Goal: Task Accomplishment & Management: Use online tool/utility

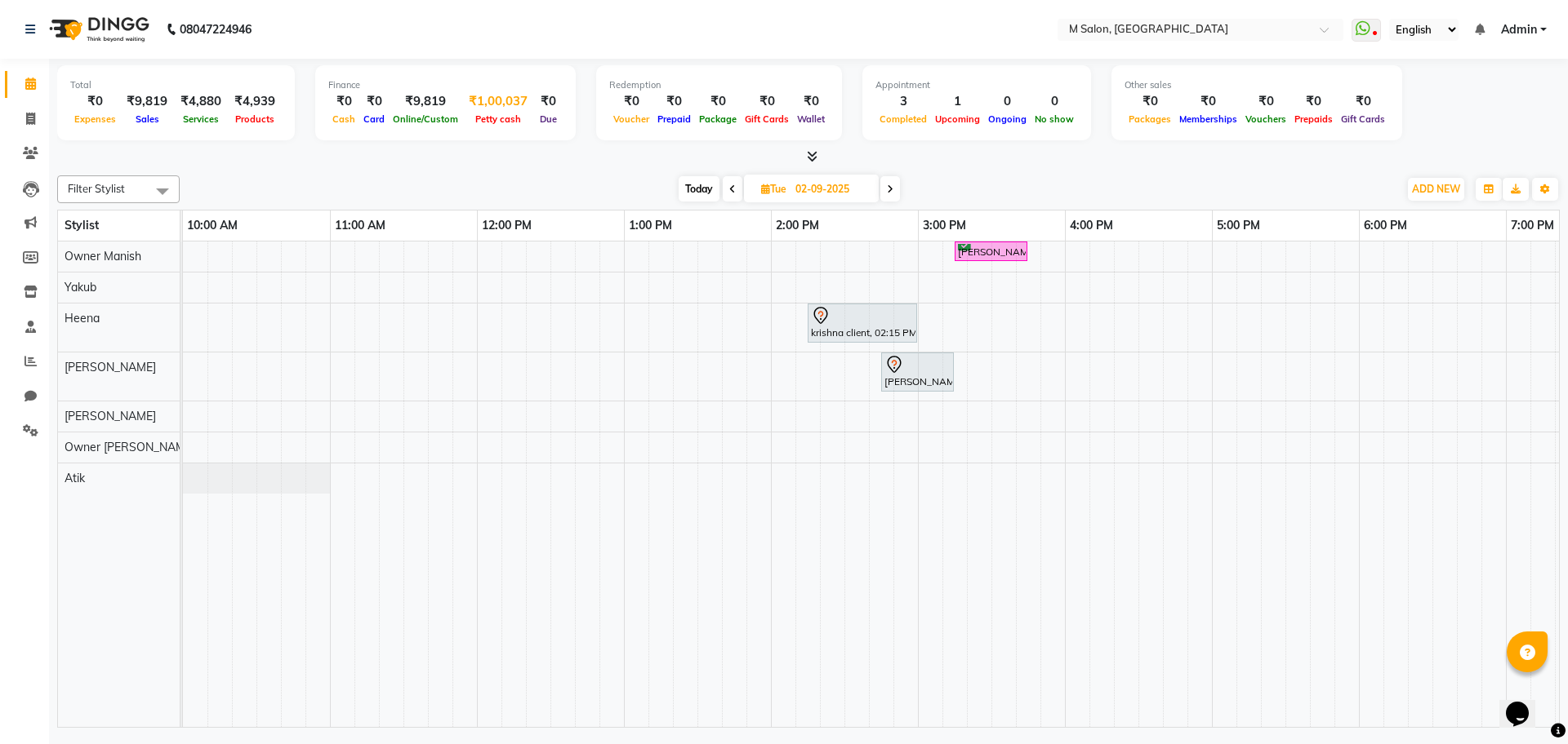
click at [482, 113] on span "Petty cash" at bounding box center [498, 119] width 54 height 11
select select "7908"
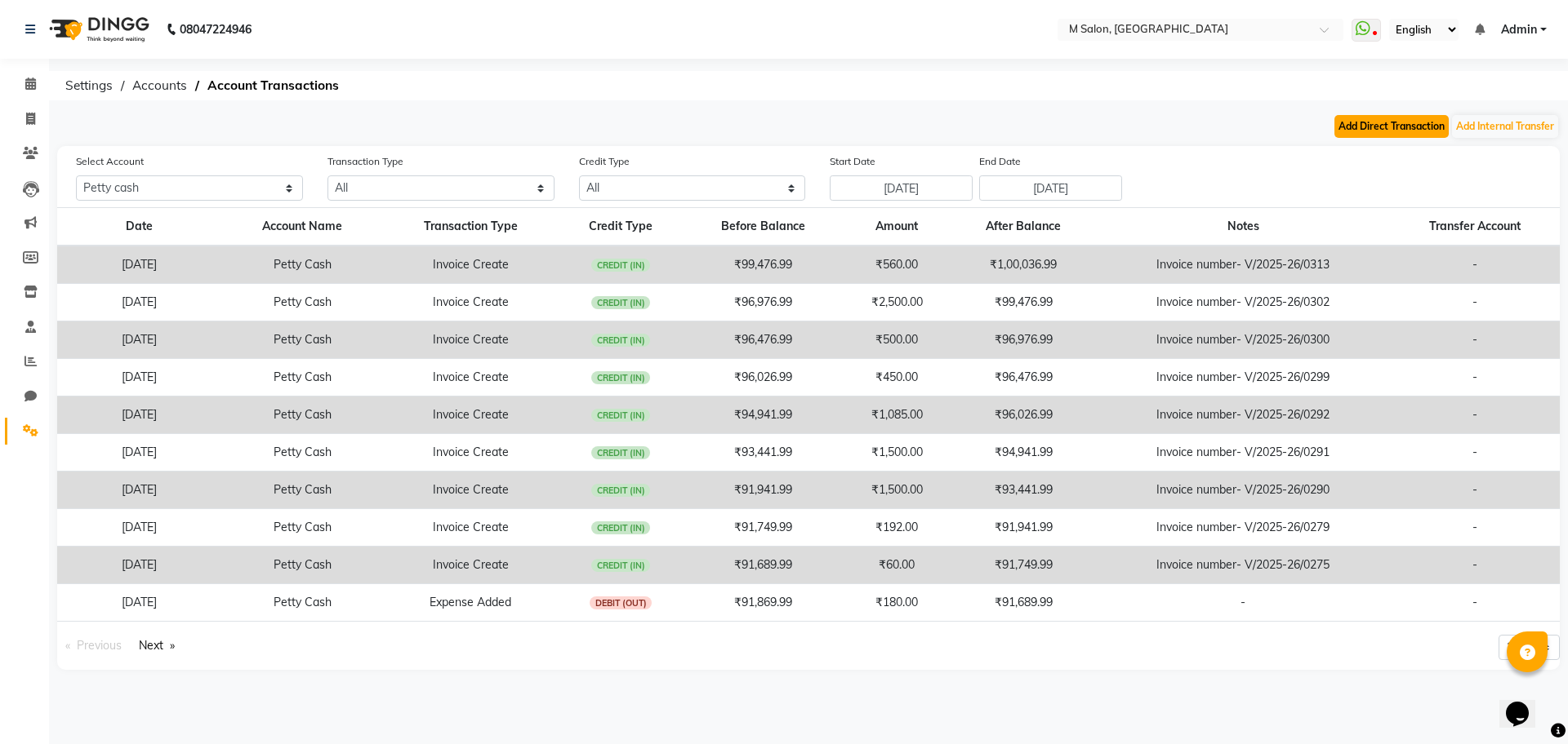
click at [1373, 119] on button "Add Direct Transaction" at bounding box center [1391, 126] width 114 height 22
select select "direct"
select select "7908"
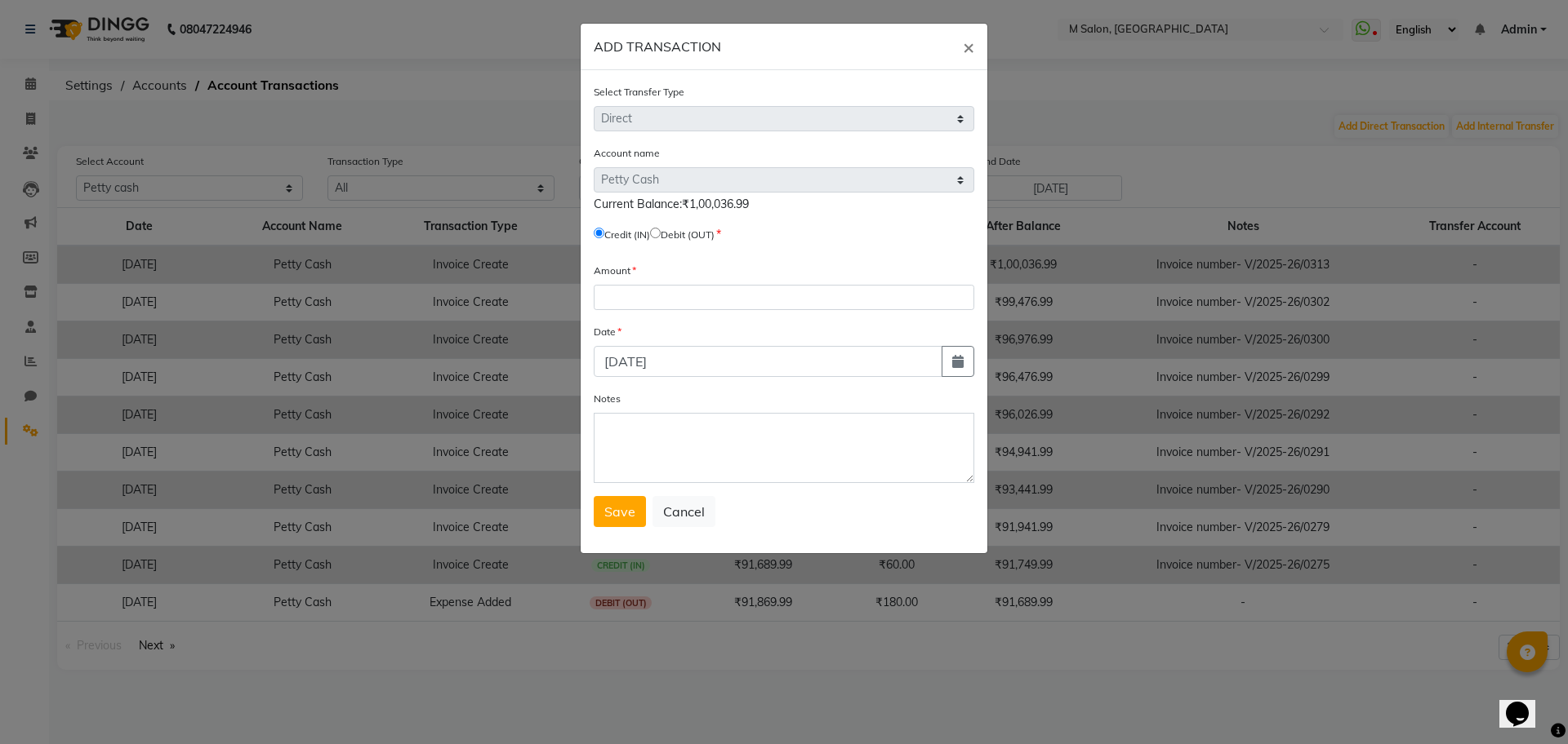
click at [661, 236] on input "radio" at bounding box center [655, 233] width 10 height 10
radio input "true"
click at [629, 290] on input "number" at bounding box center [784, 297] width 381 height 25
type input "94000"
click at [641, 452] on textarea "Notes" at bounding box center [784, 448] width 381 height 70
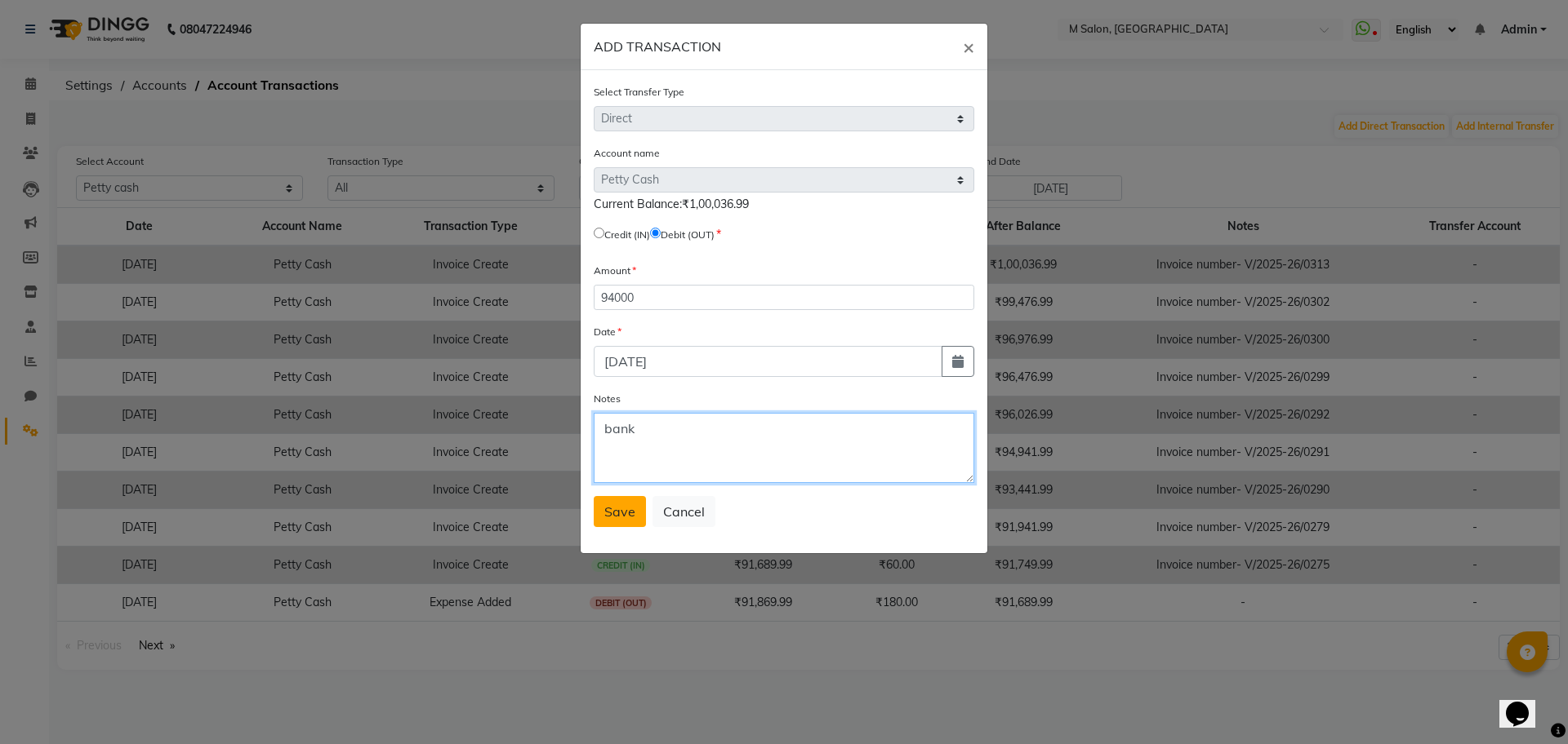
type textarea "bank"
click at [597, 522] on button "Save" at bounding box center [620, 511] width 52 height 31
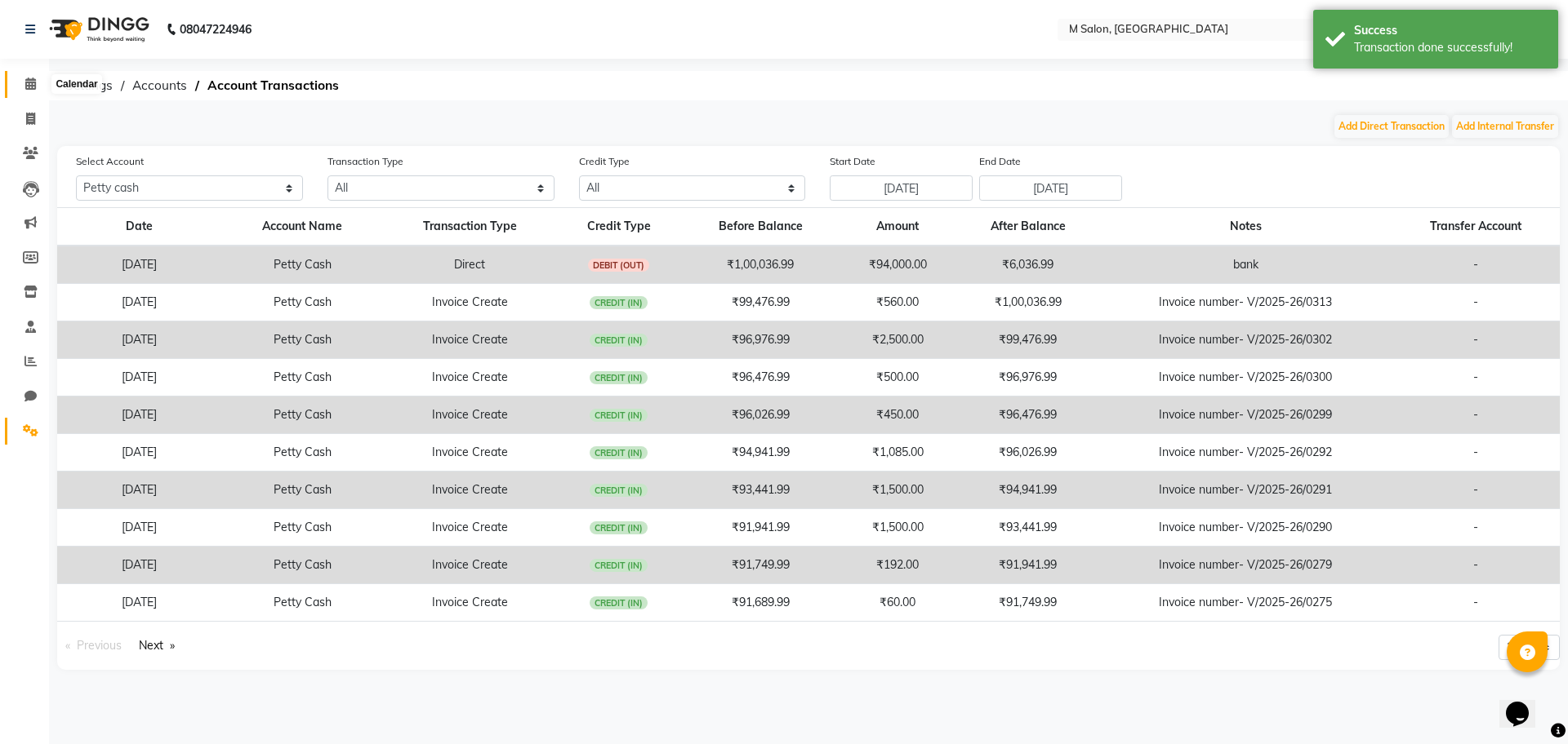
click at [36, 79] on icon at bounding box center [30, 83] width 10 height 12
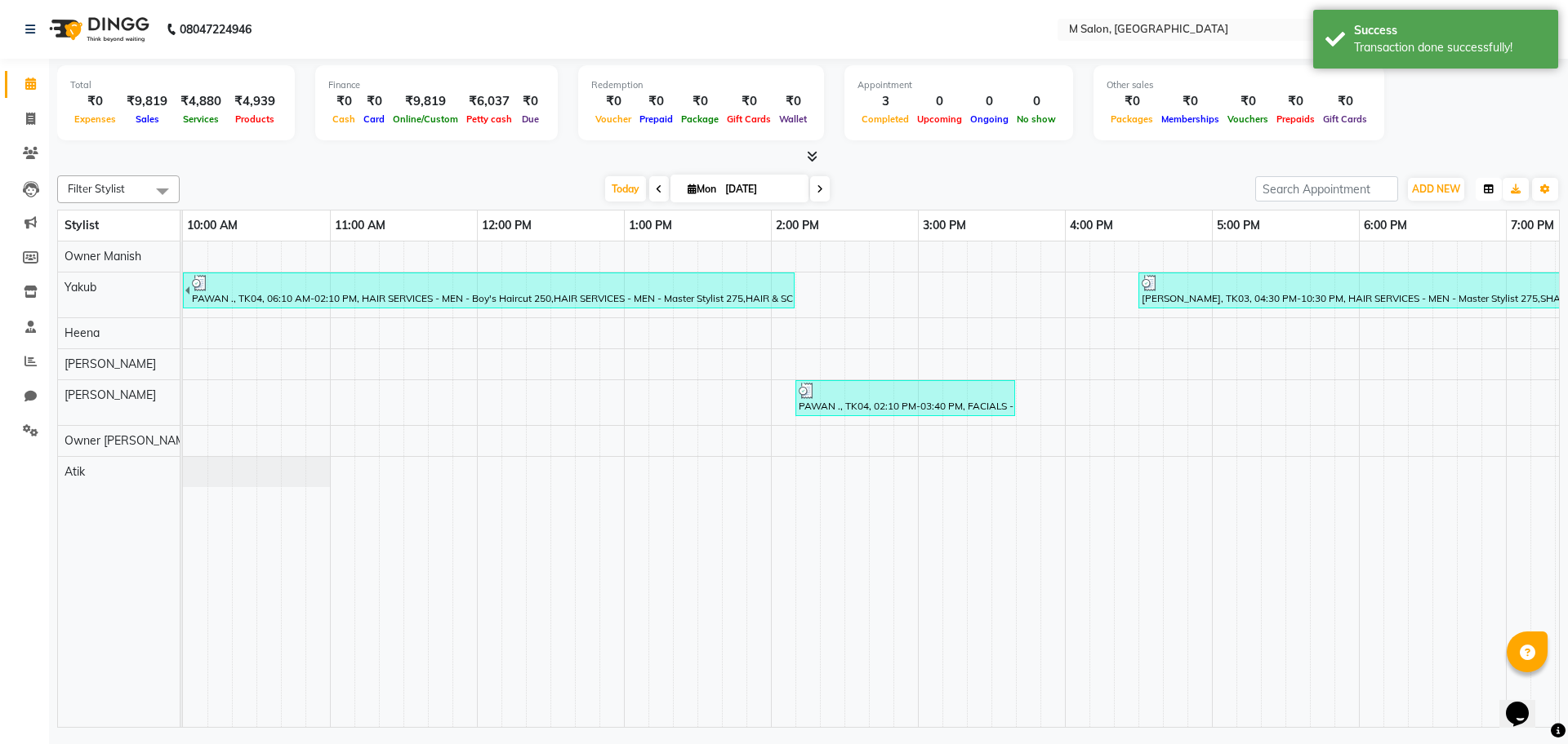
click at [1478, 181] on button "button" at bounding box center [1489, 189] width 26 height 22
click at [1494, 184] on button "button" at bounding box center [1489, 189] width 26 height 22
click at [1450, 189] on span "ADD NEW" at bounding box center [1436, 189] width 49 height 12
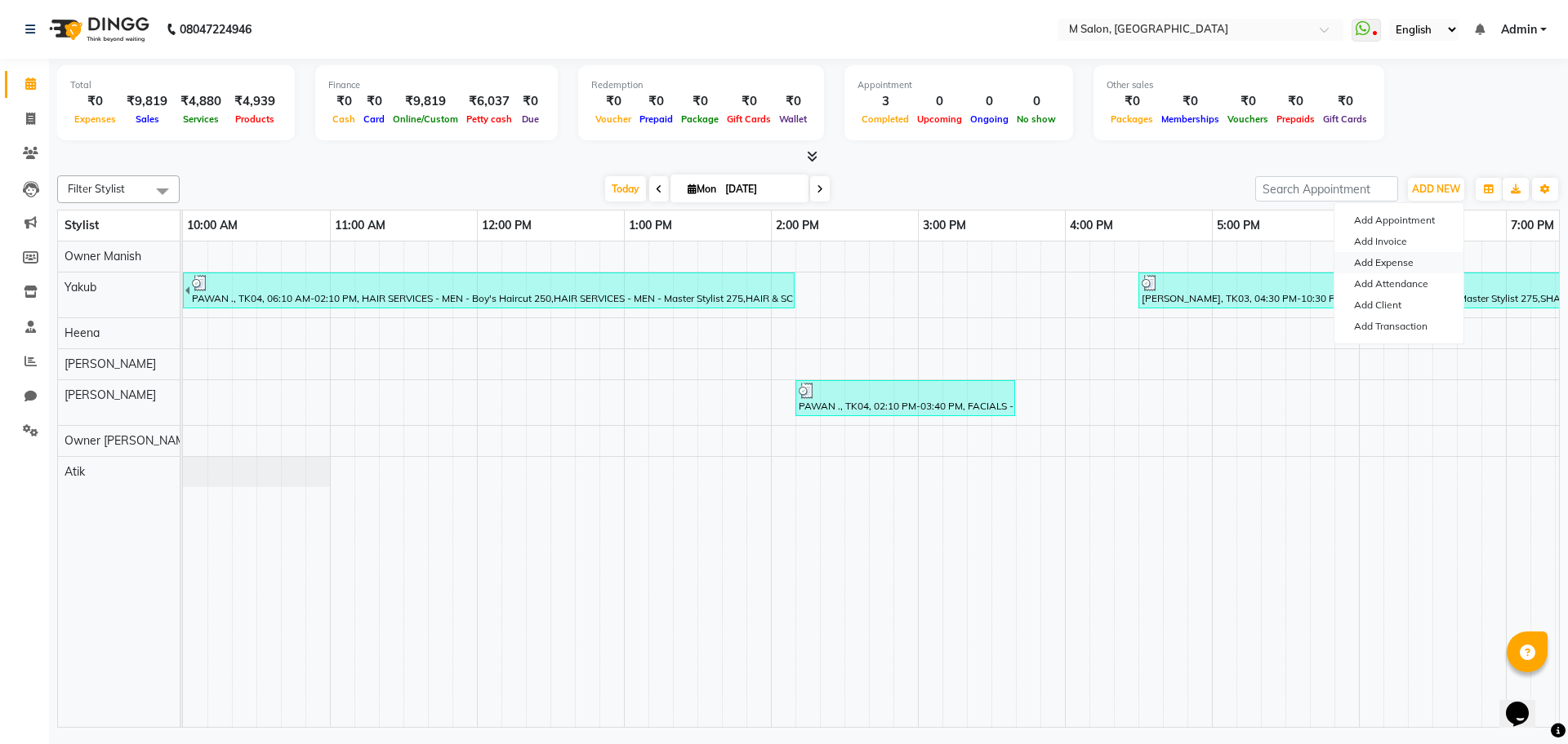
click at [1411, 258] on link "Add Expense" at bounding box center [1399, 263] width 129 height 21
select select "1"
select select "7908"
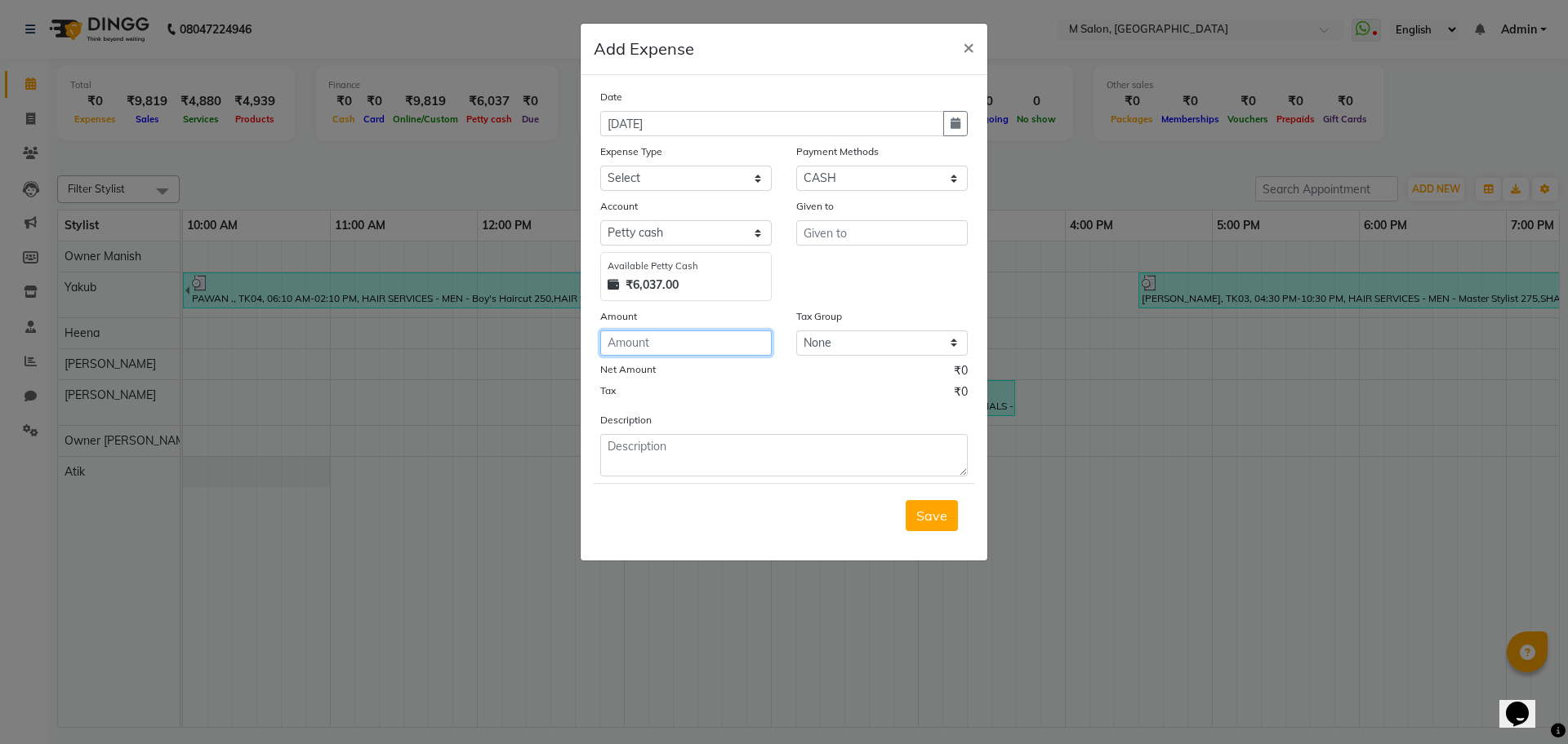
click at [624, 345] on input "number" at bounding box center [685, 343] width 171 height 25
type input "3"
type input "235"
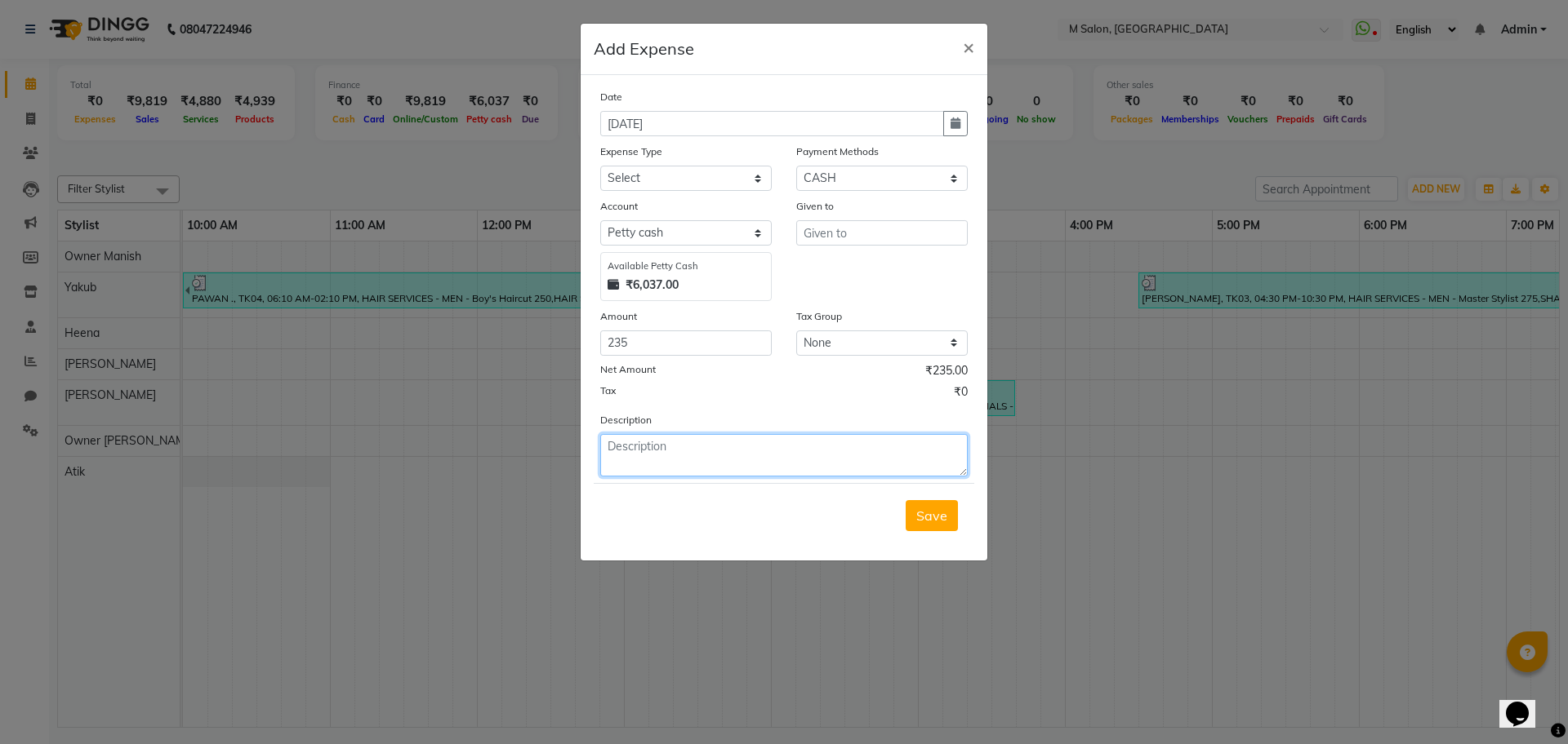
click at [668, 467] on textarea at bounding box center [784, 455] width 367 height 42
type textarea "g"
type textarea "flowers tea powder nd milk"
click at [932, 508] on span "Save" at bounding box center [931, 515] width 31 height 16
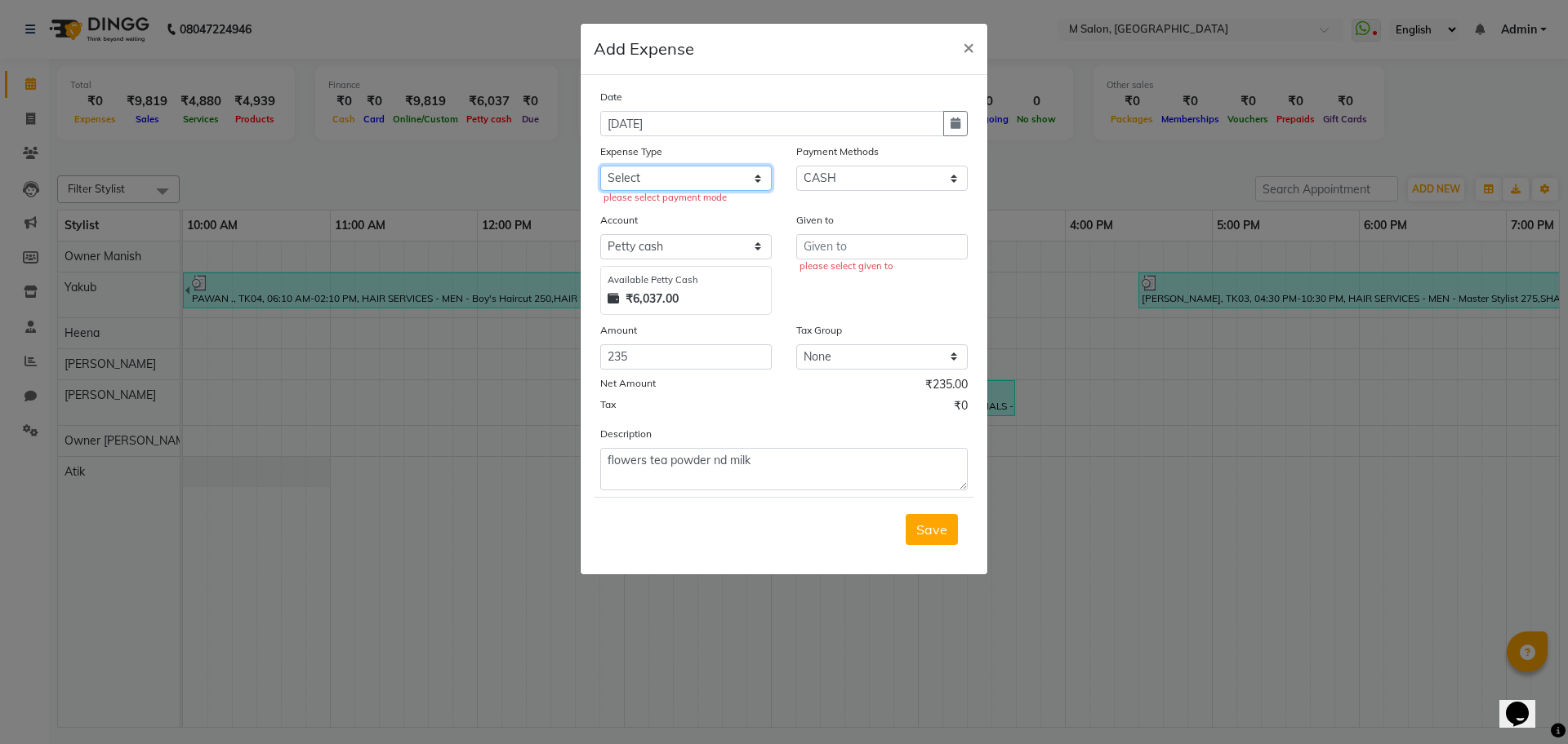
click at [667, 179] on select "Select Advance Salary Bank charges Car maintenance Cash transfer to bank Cash t…" at bounding box center [685, 178] width 171 height 25
select select "8"
click at [600, 165] on select "Select Advance Salary Bank charges Car maintenance Cash transfer to bank Cash t…" at bounding box center [685, 178] width 171 height 25
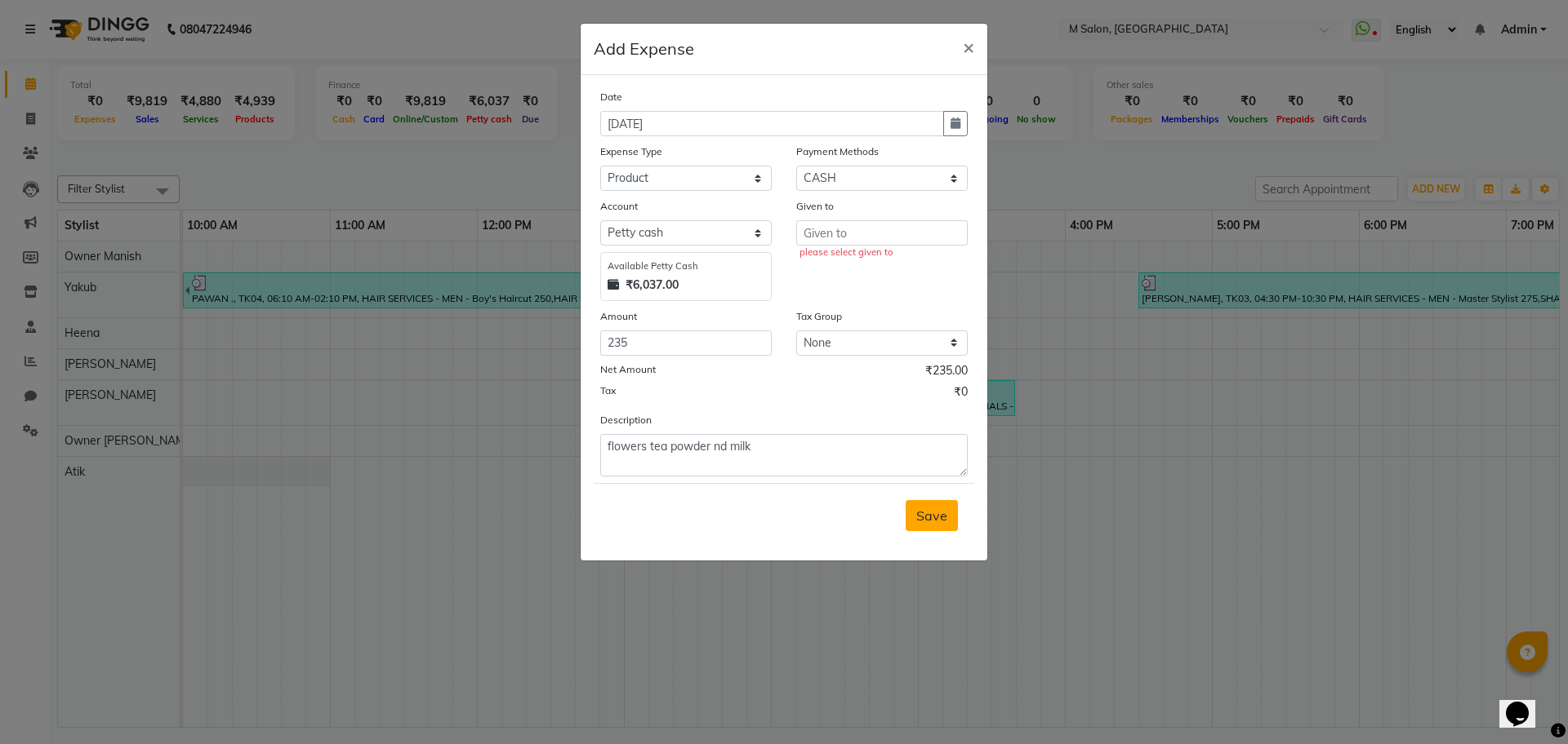
click at [924, 519] on span "Save" at bounding box center [931, 515] width 31 height 16
click at [874, 232] on input "text" at bounding box center [881, 233] width 171 height 25
type input "swati"
drag, startPoint x: 937, startPoint y: 497, endPoint x: 929, endPoint y: 522, distance: 26.2
click at [929, 522] on div "Save" at bounding box center [784, 515] width 381 height 64
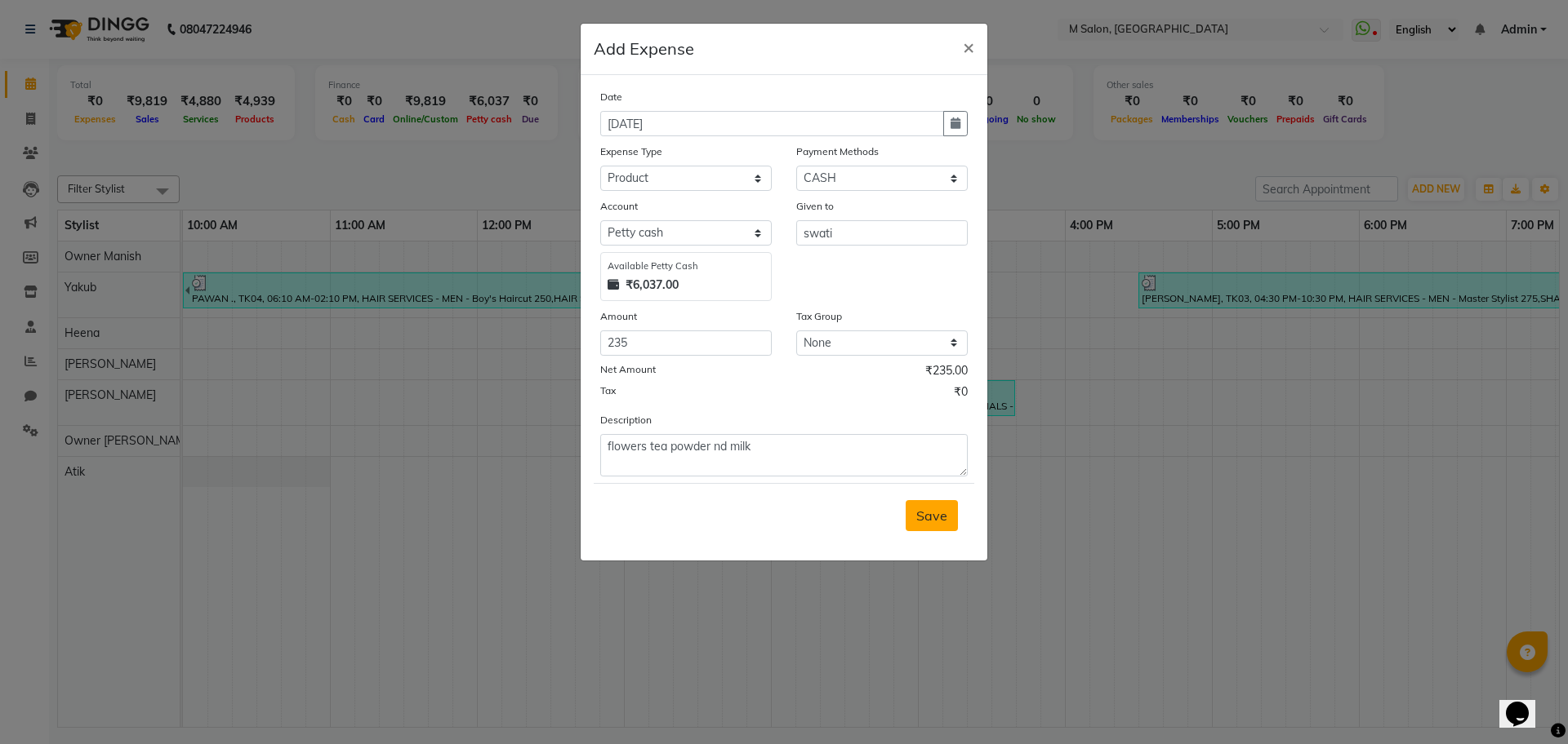
click at [929, 522] on span "Save" at bounding box center [931, 515] width 31 height 16
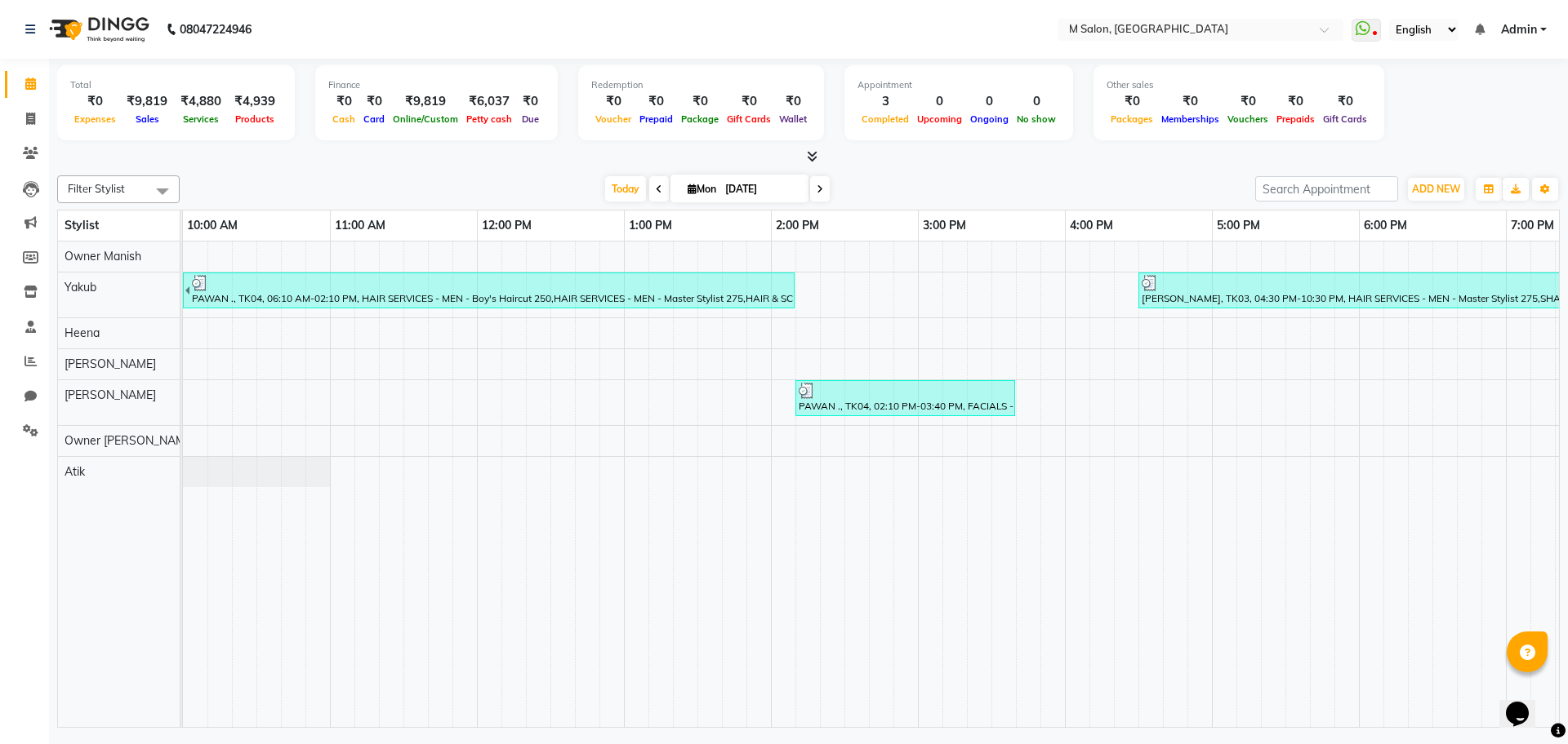
click at [810, 199] on span at bounding box center [819, 189] width 20 height 25
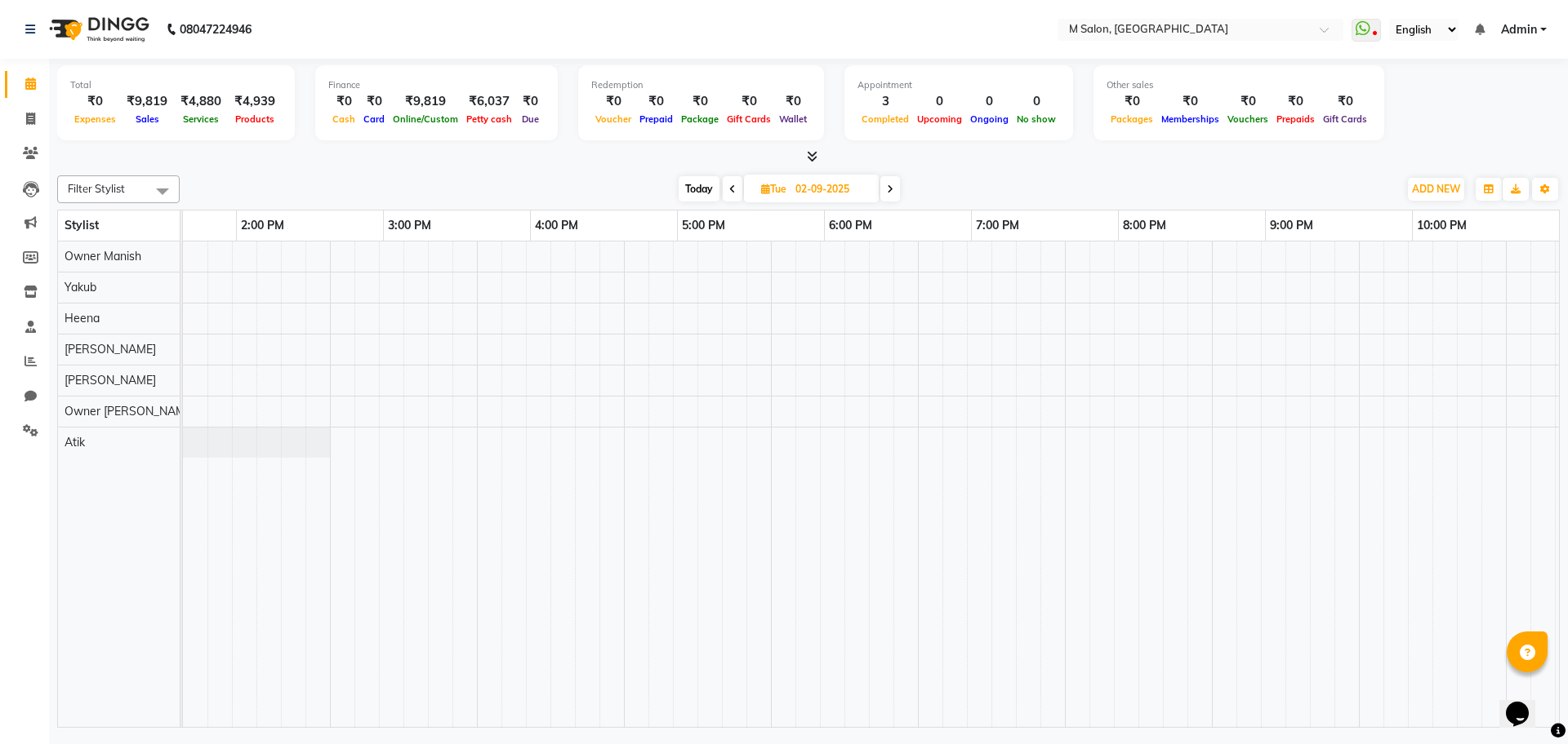
scroll to position [0, 535]
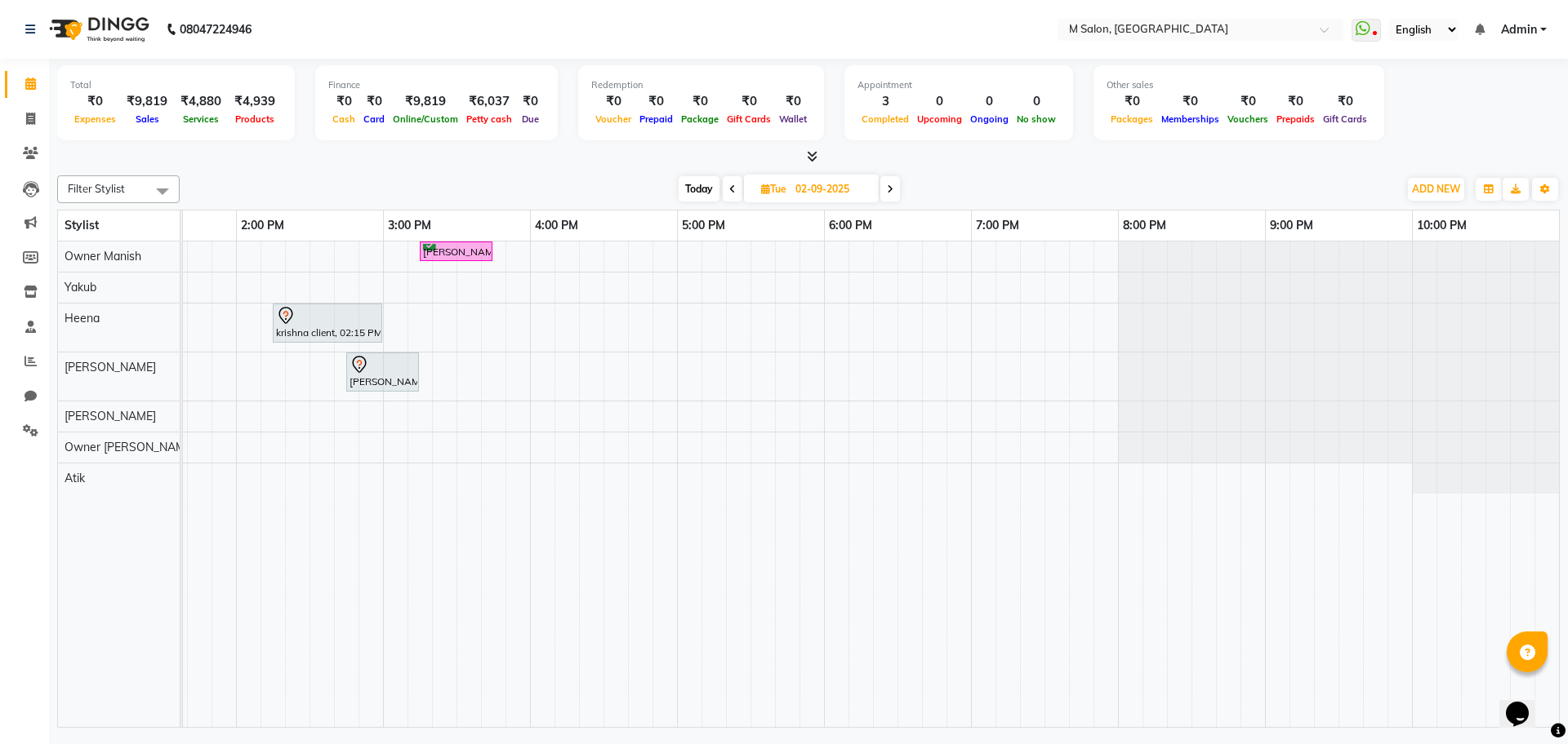
click at [695, 179] on span "Today" at bounding box center [699, 189] width 41 height 25
type input "[DATE]"
